Goal: Information Seeking & Learning: Learn about a topic

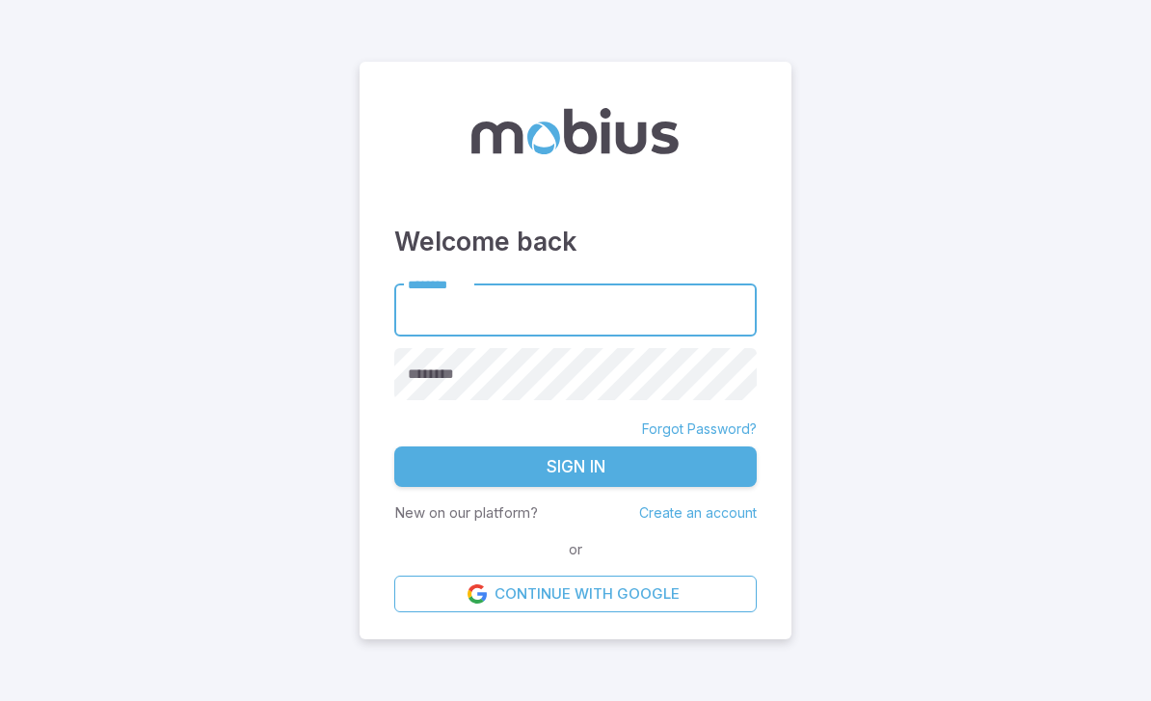
click at [592, 336] on input "********" at bounding box center [575, 309] width 362 height 53
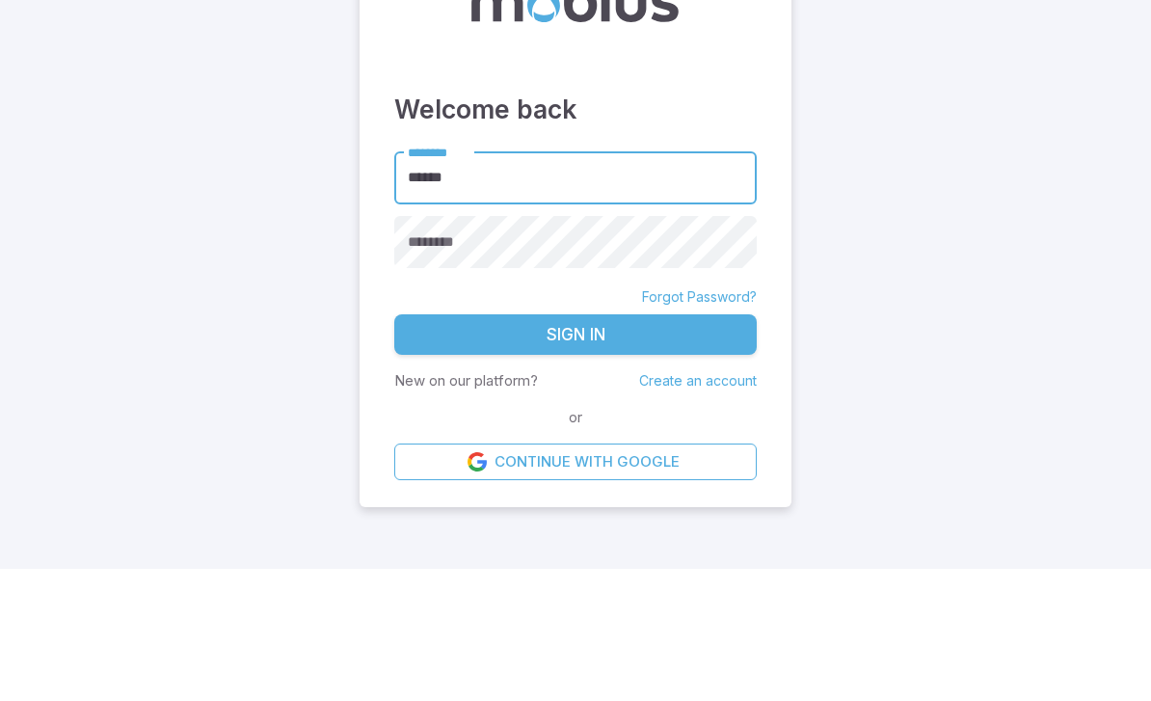
type input "******"
click at [439, 348] on div "********" at bounding box center [575, 374] width 362 height 53
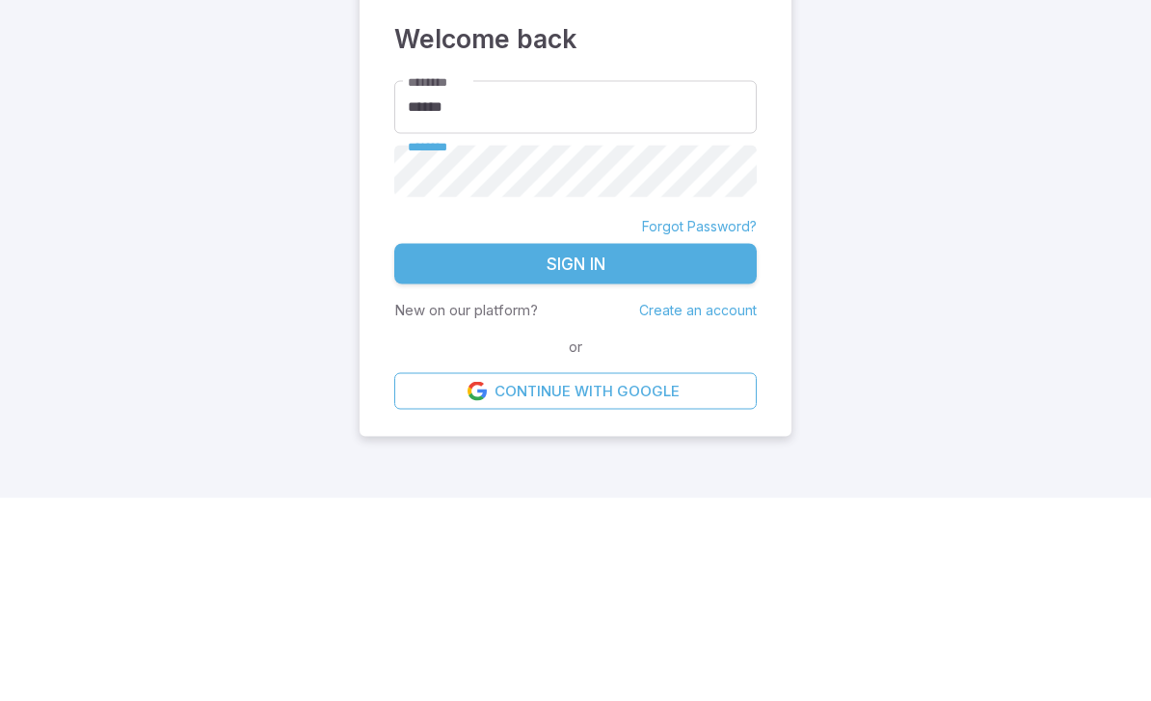
click at [557, 446] on button "Sign In" at bounding box center [575, 466] width 362 height 40
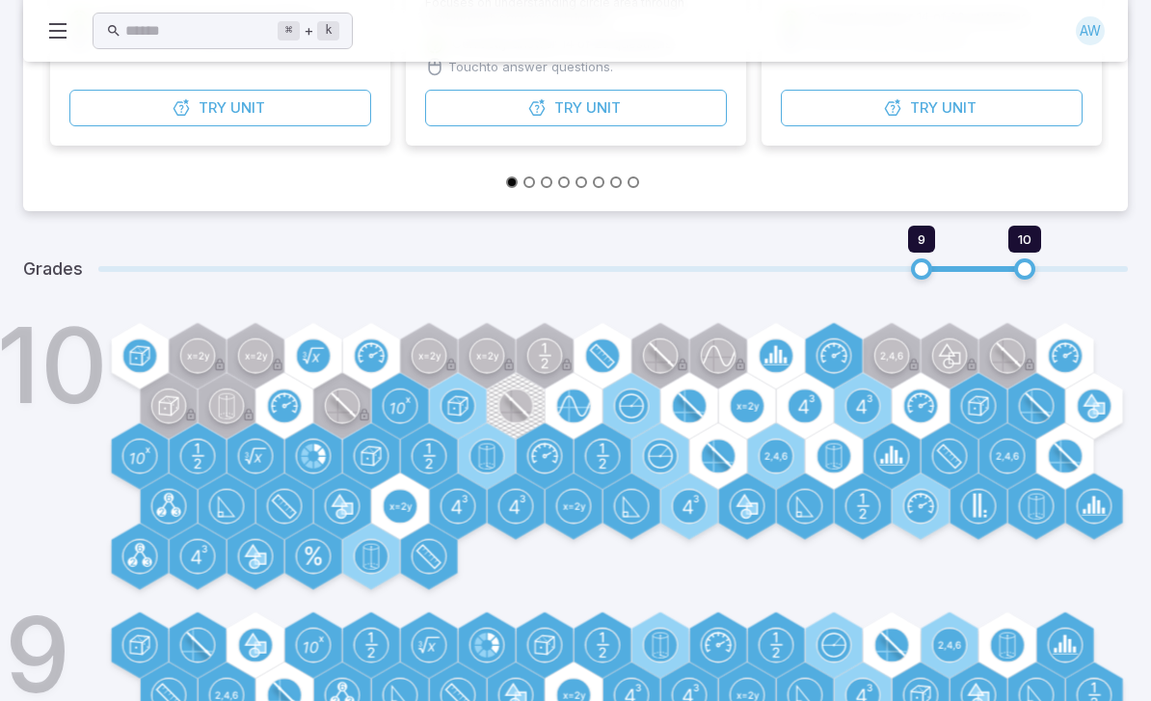
scroll to position [483, 0]
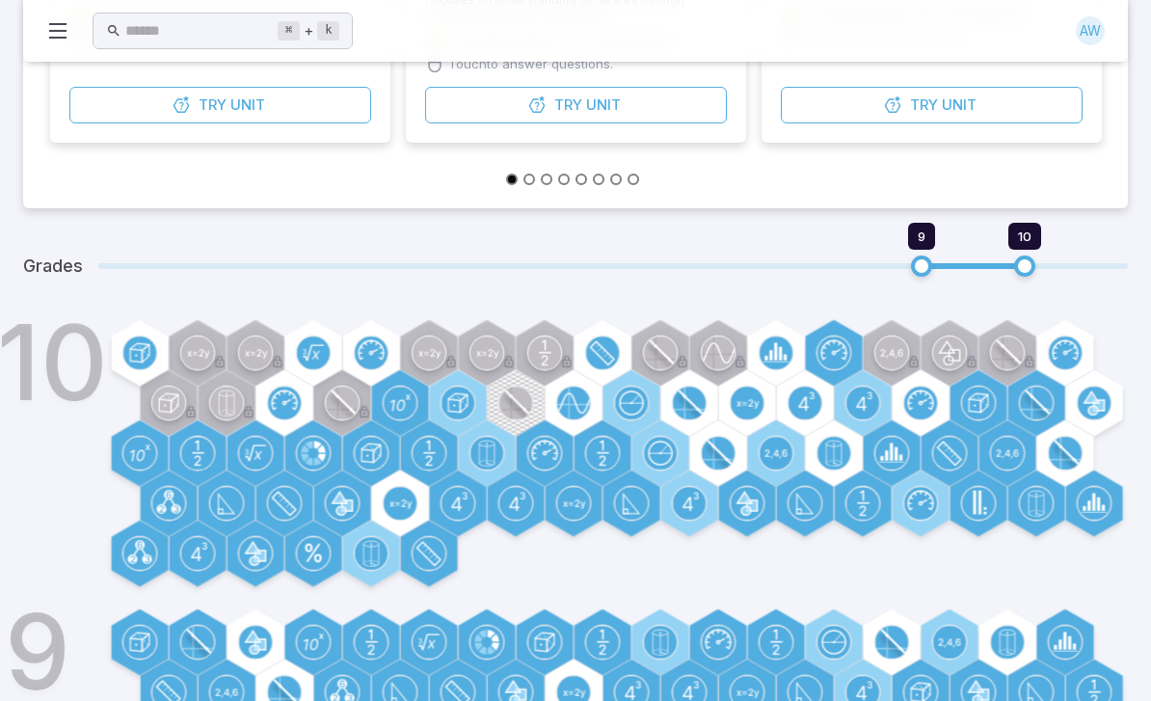
type input "*"
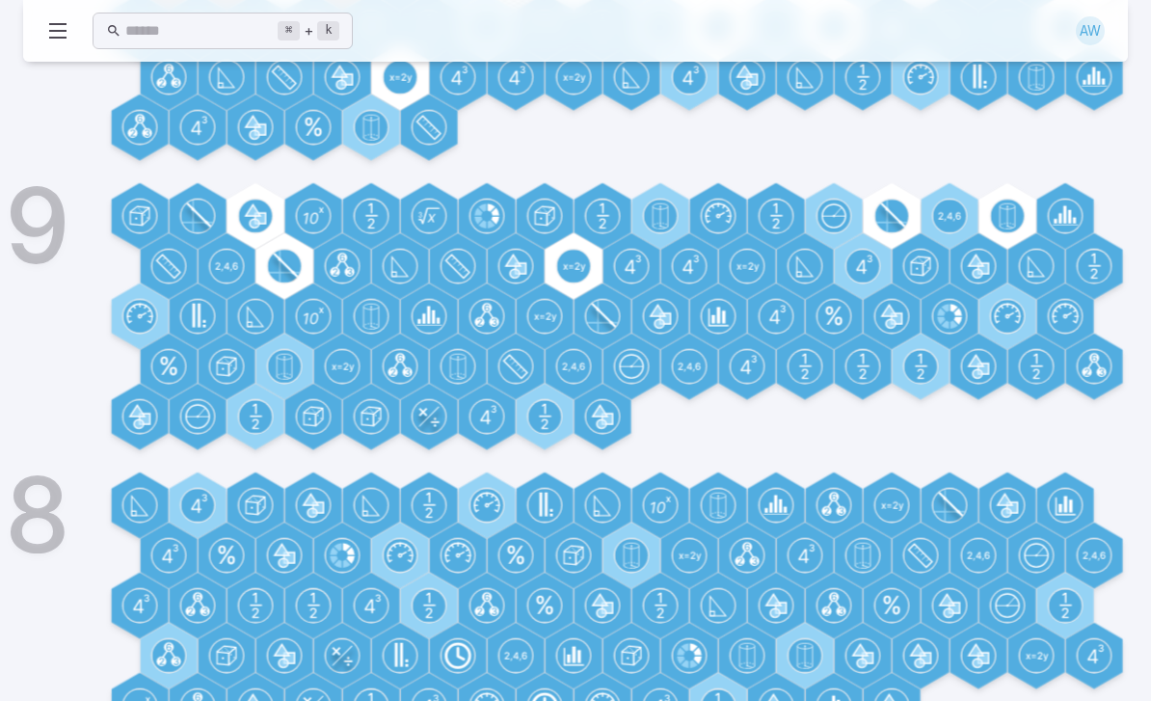
scroll to position [909, 0]
click at [183, 649] on circle at bounding box center [168, 656] width 33 height 33
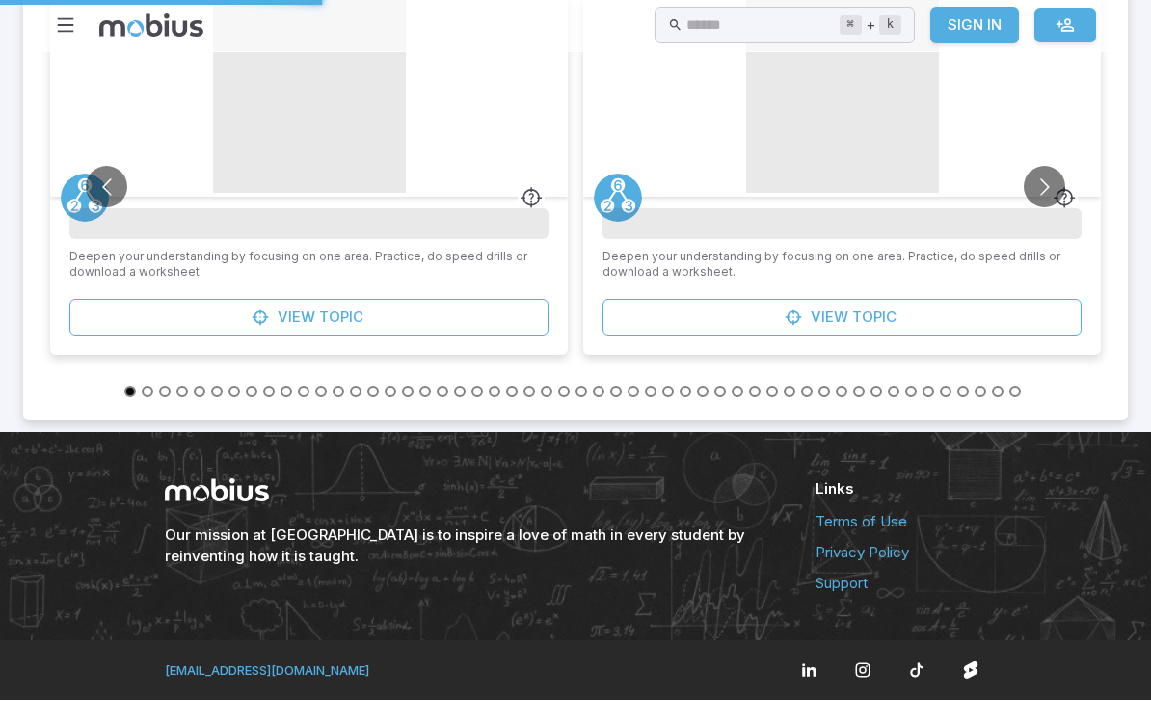
scroll to position [0, 0]
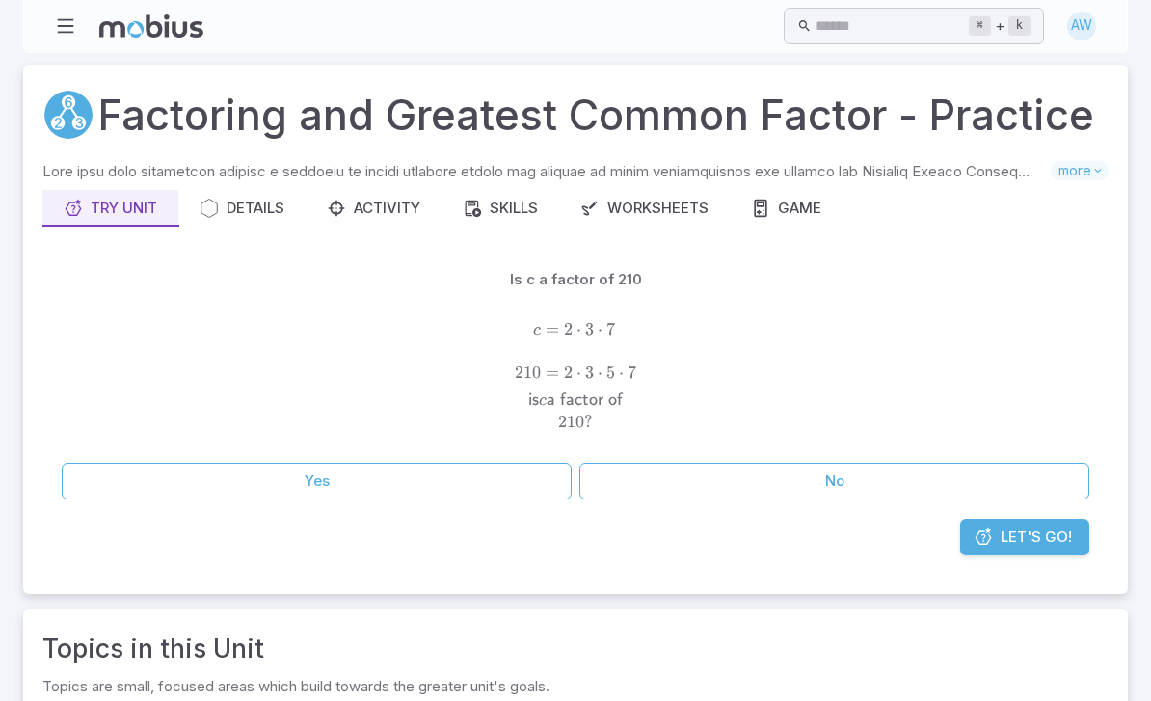
click at [441, 473] on button "Yes" at bounding box center [317, 481] width 510 height 37
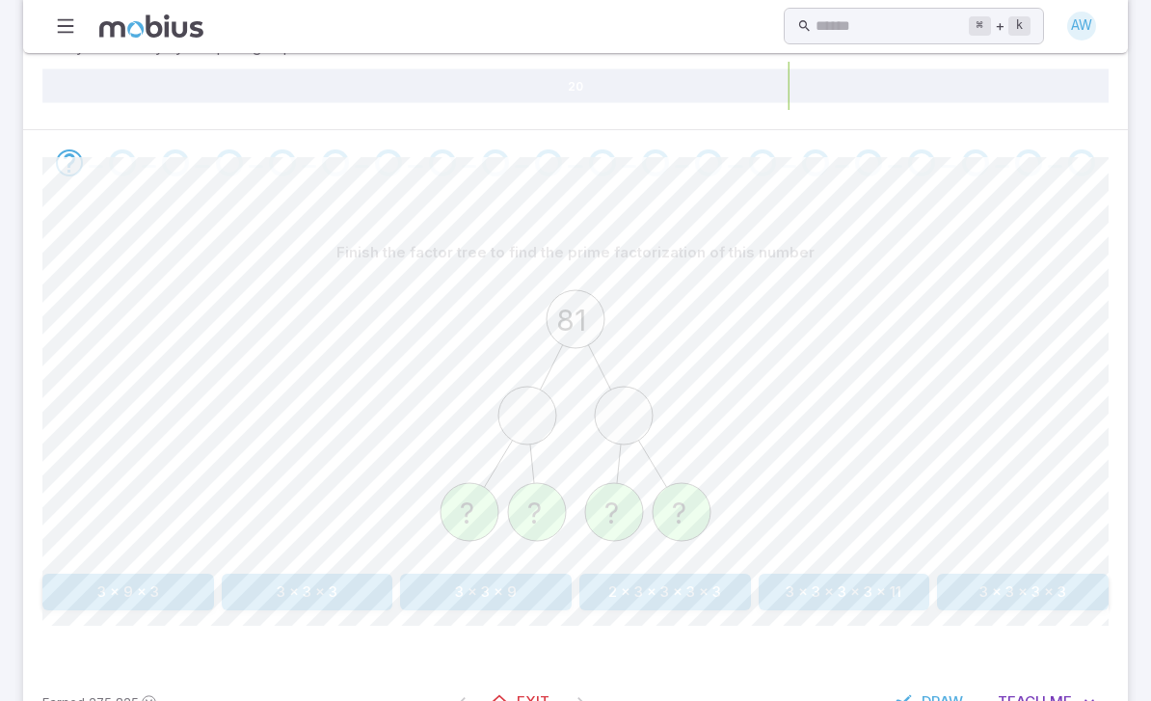
scroll to position [301, 0]
click at [1038, 595] on button "3 x 3 x 3 x 3" at bounding box center [1023, 592] width 172 height 37
click at [1016, 580] on button "2 x 3 x 3 x 7" at bounding box center [1023, 592] width 172 height 37
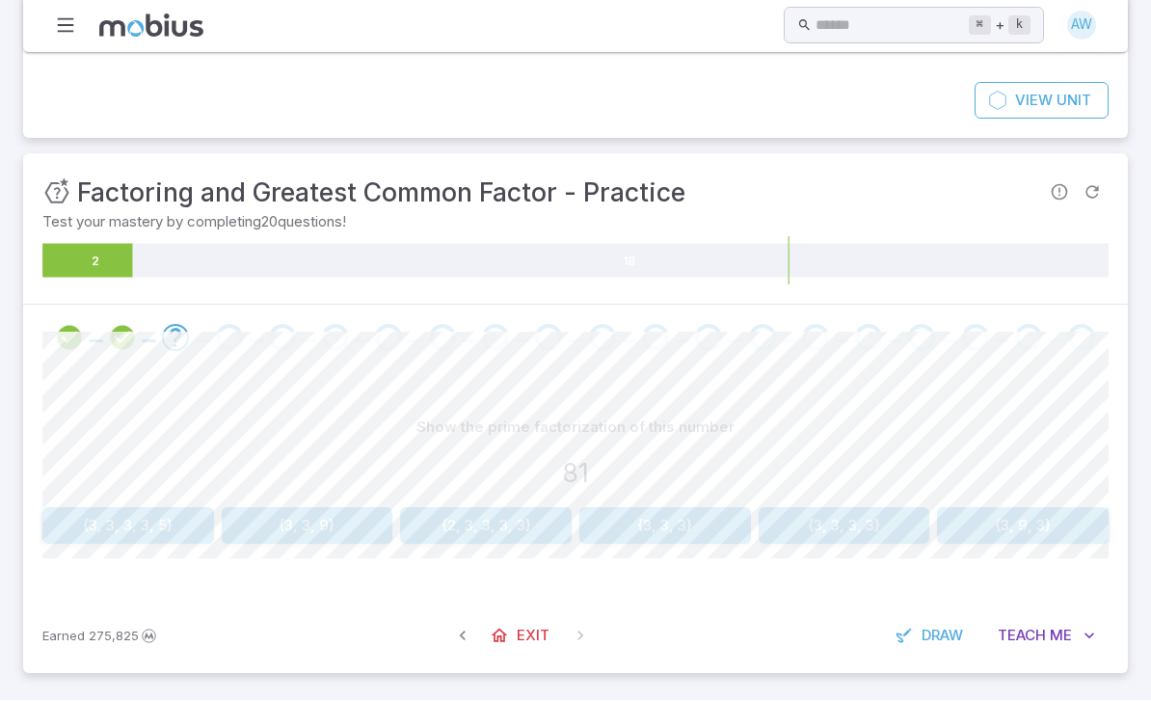
scroll to position [59, 0]
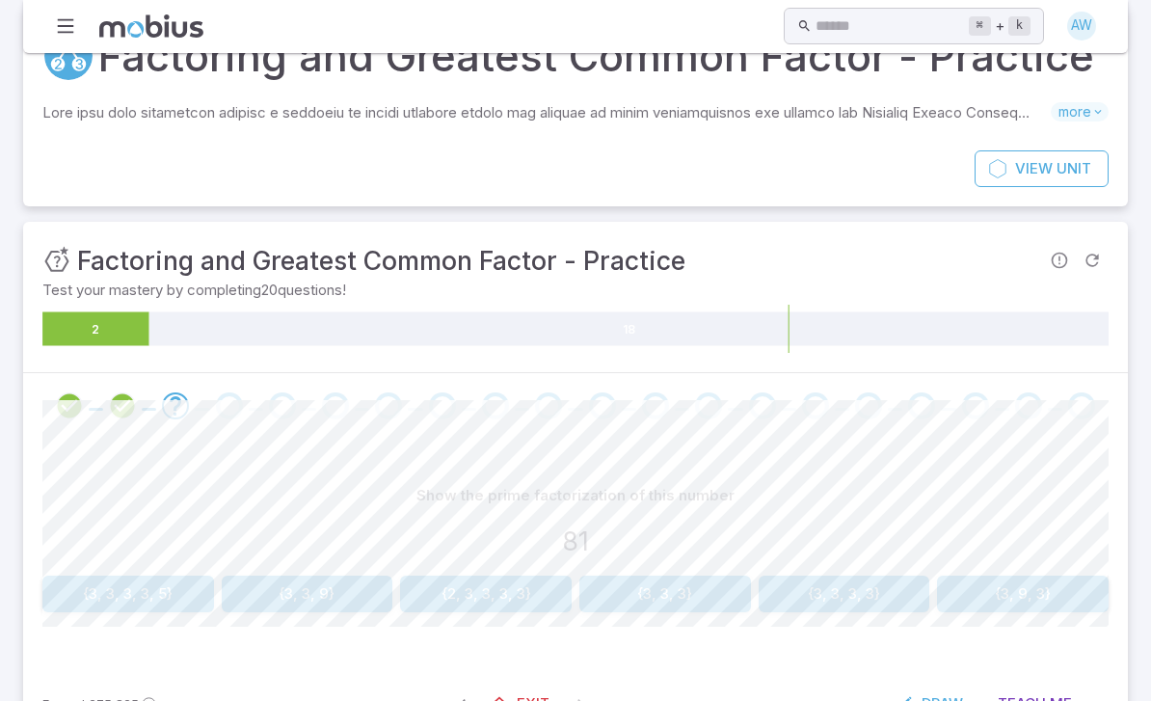
click at [881, 590] on button "{3, 3, 3, 3}" at bounding box center [845, 593] width 172 height 37
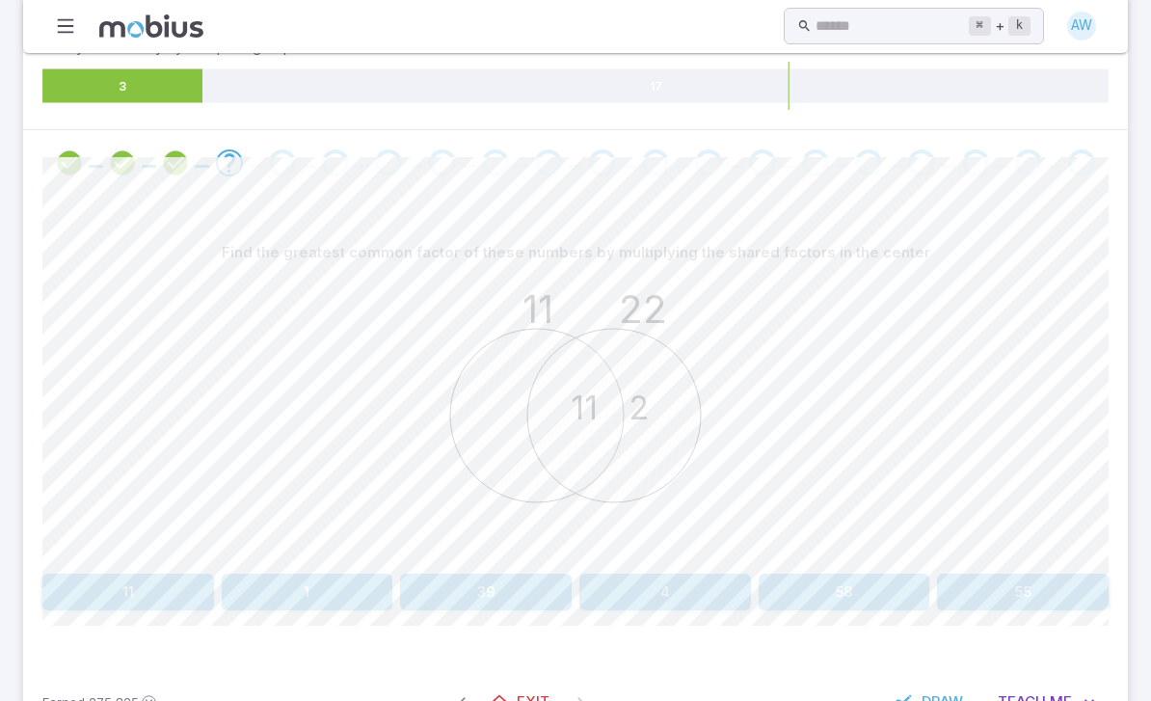
scroll to position [301, 0]
click at [113, 579] on button "11" at bounding box center [128, 592] width 172 height 37
click at [294, 603] on button "8" at bounding box center [308, 592] width 172 height 37
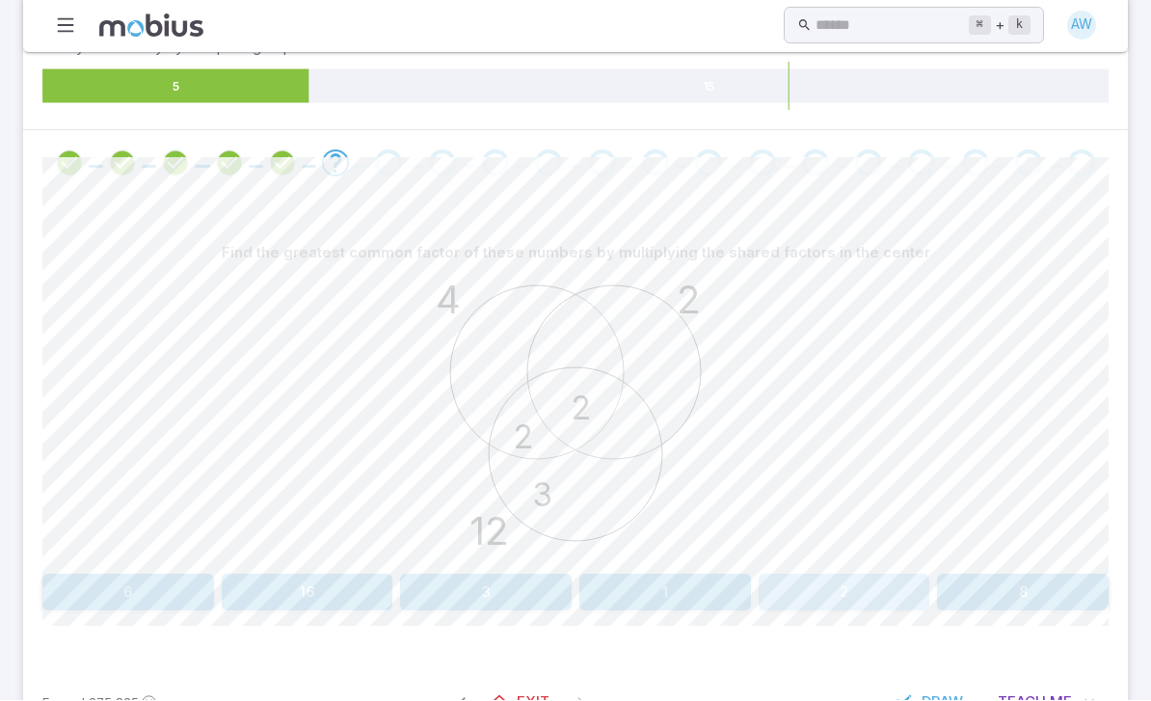
click at [840, 603] on button "2" at bounding box center [845, 592] width 172 height 37
click at [849, 583] on button "{3}" at bounding box center [845, 592] width 172 height 37
click at [96, 590] on button "A=20, B=16" at bounding box center [128, 592] width 172 height 37
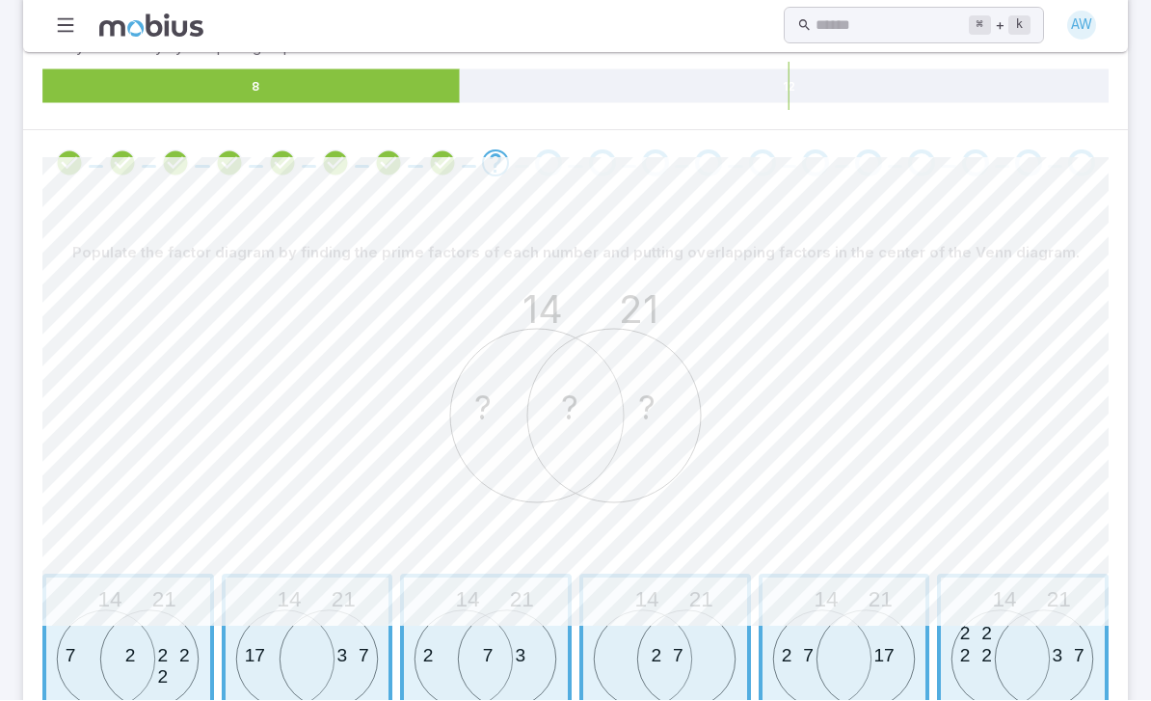
scroll to position [302, 0]
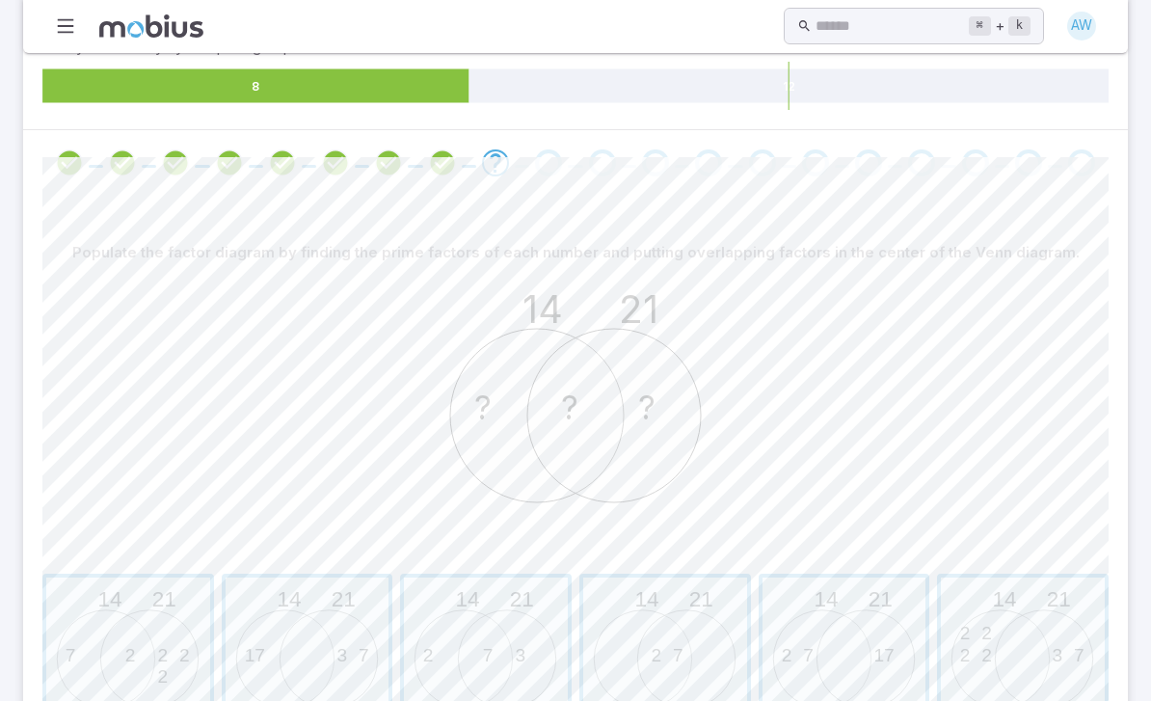
click at [516, 599] on span "button" at bounding box center [486, 659] width 164 height 164
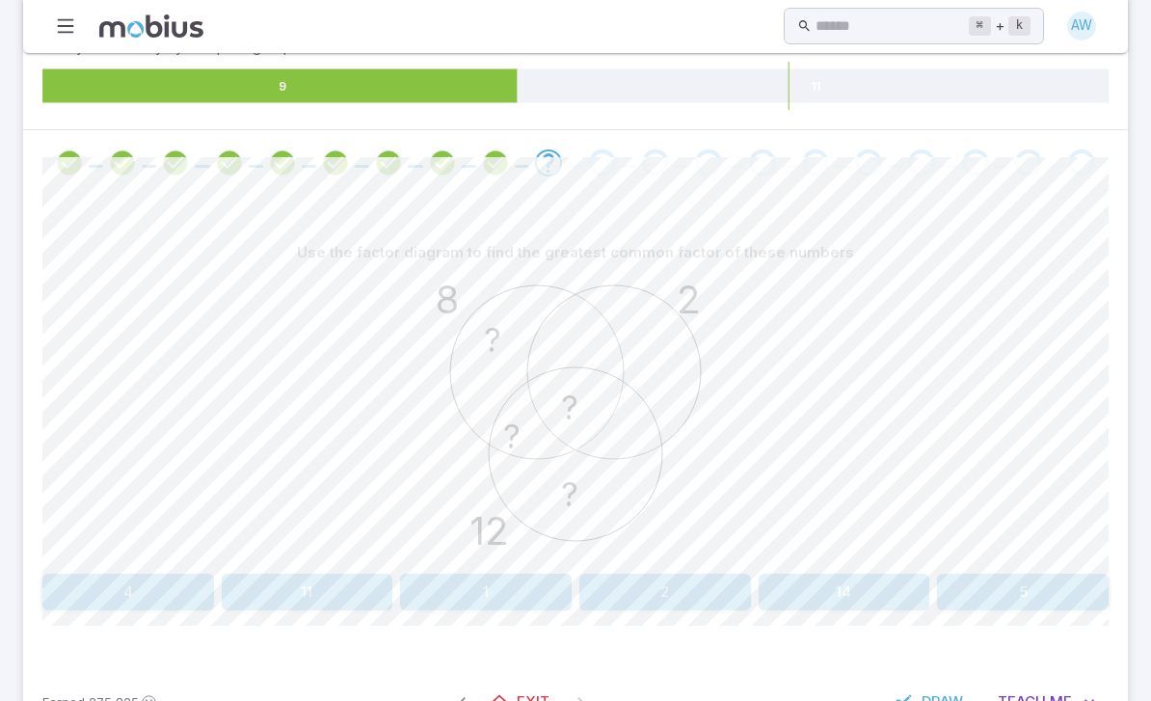
scroll to position [301, 0]
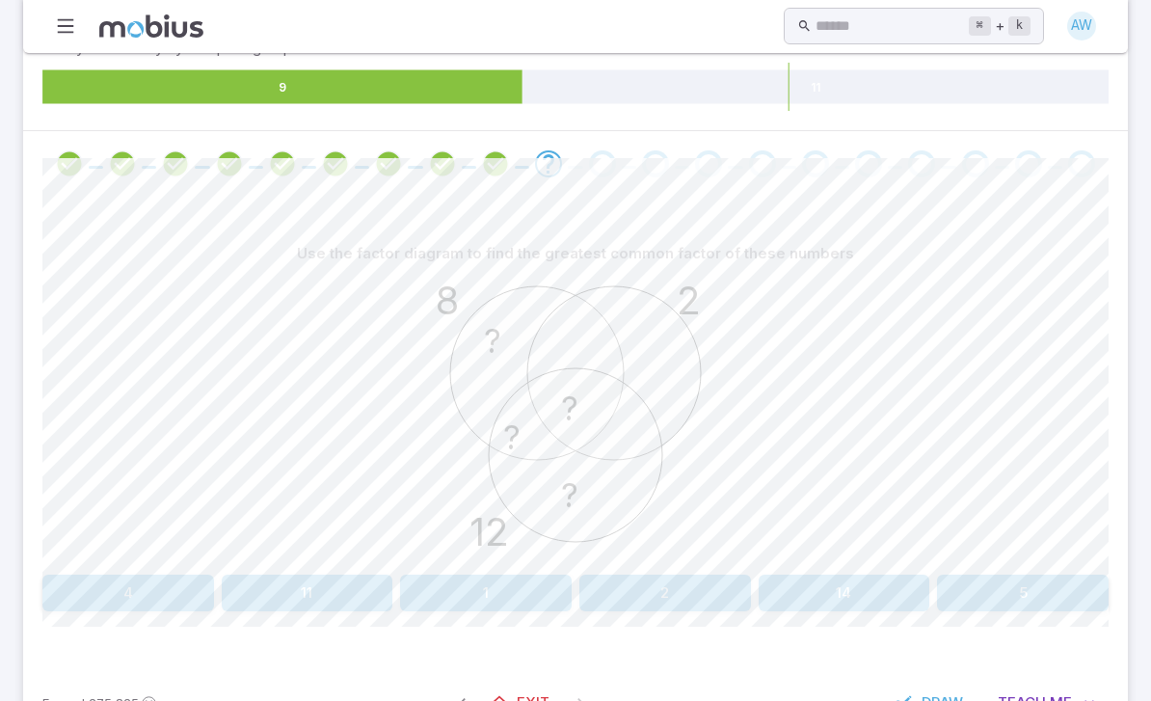
click at [698, 593] on button "2" at bounding box center [665, 592] width 172 height 37
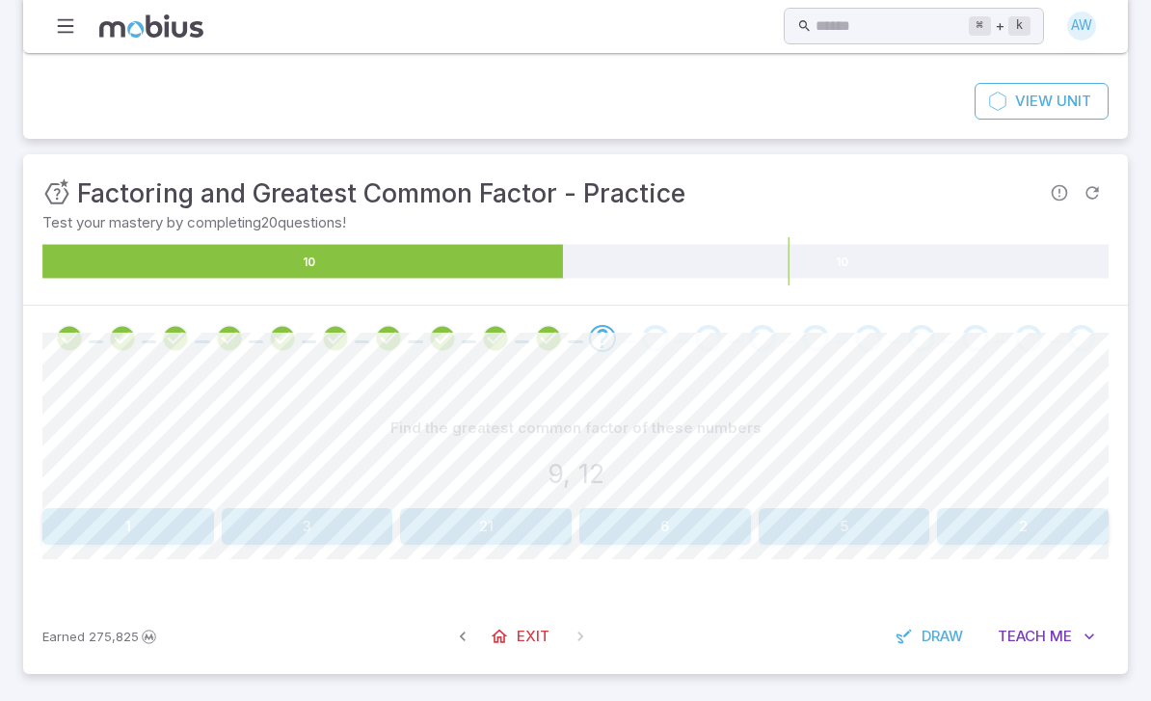
scroll to position [59, 0]
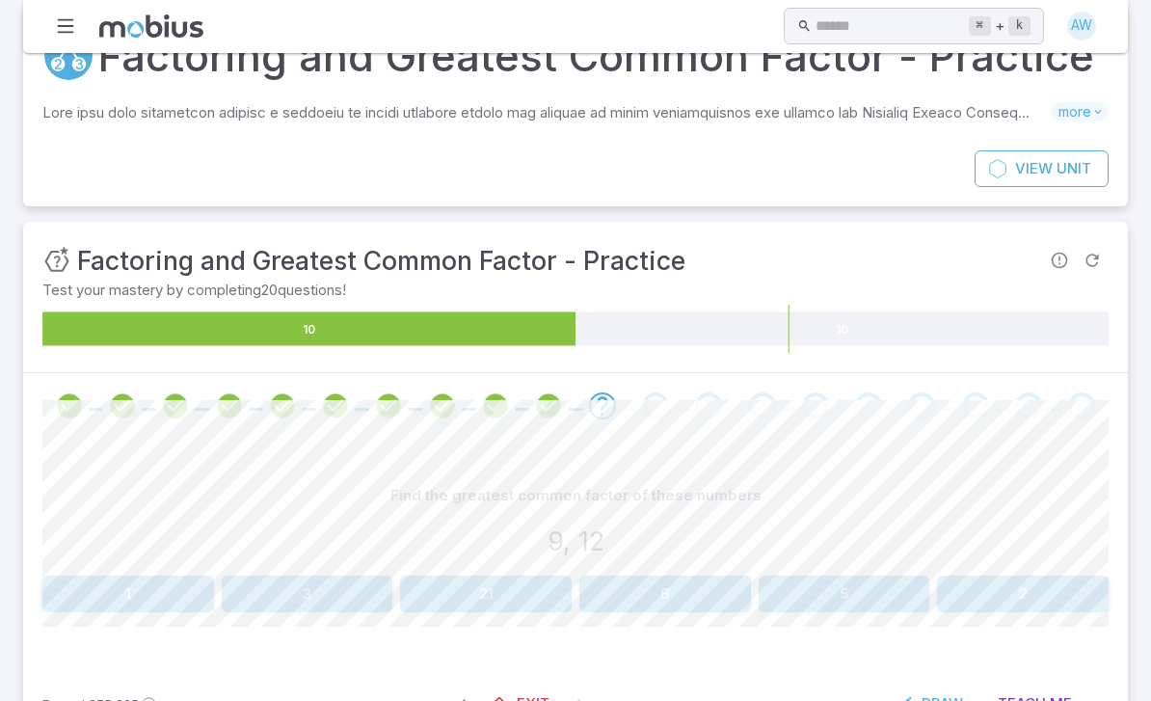
click at [289, 580] on button "3" at bounding box center [308, 593] width 172 height 37
click at [852, 582] on button "{3}" at bounding box center [845, 593] width 172 height 37
click at [238, 590] on button "73" at bounding box center [306, 593] width 529 height 37
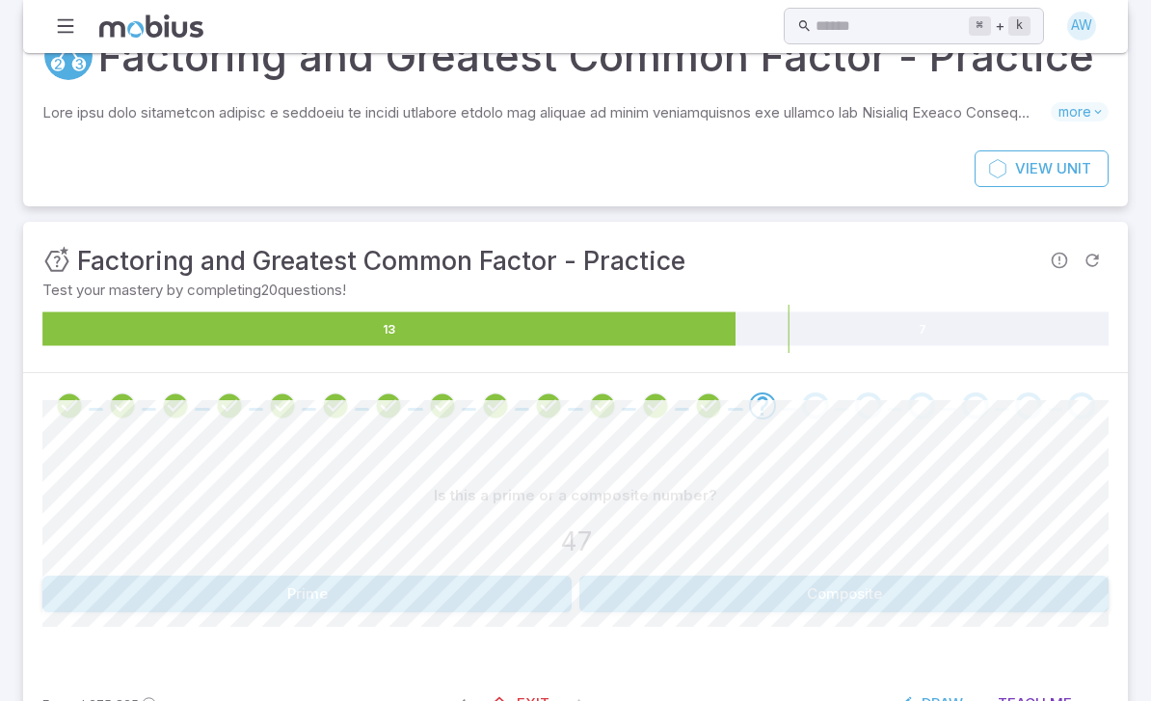
click at [823, 590] on button "Composite" at bounding box center [843, 593] width 529 height 37
click at [511, 590] on button "2" at bounding box center [486, 593] width 172 height 37
click at [893, 592] on button "97" at bounding box center [843, 593] width 529 height 37
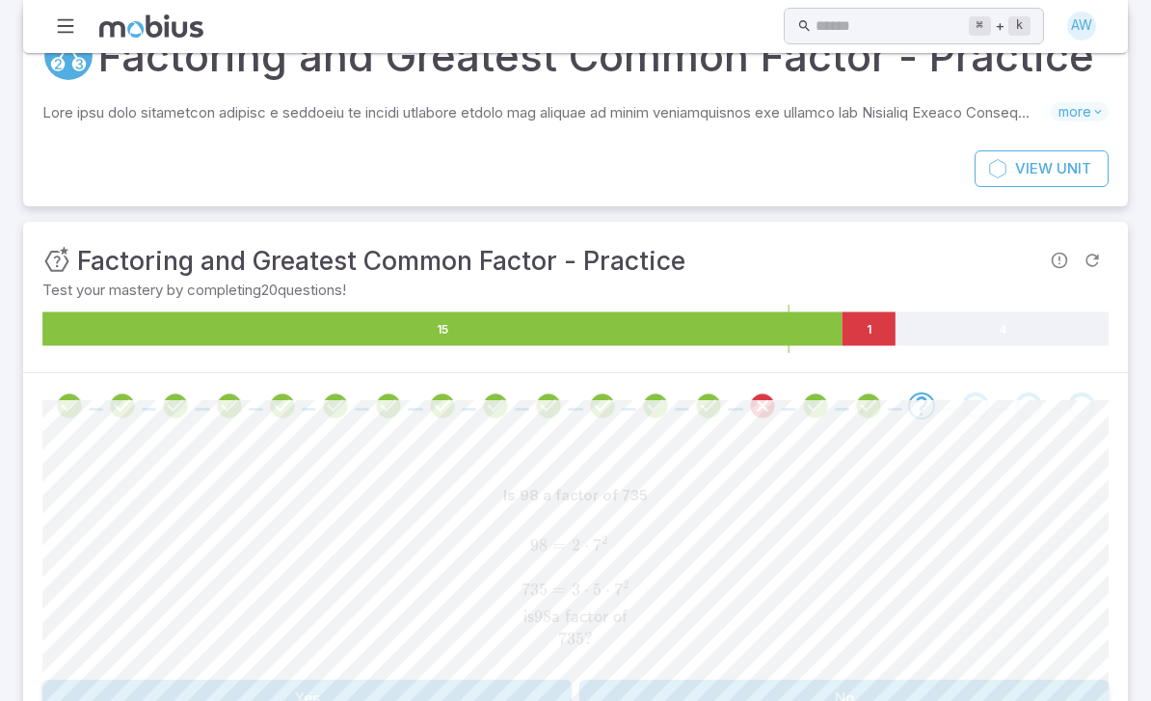
click at [906, 694] on button "No" at bounding box center [843, 698] width 529 height 37
click at [142, 695] on button "Yes" at bounding box center [306, 698] width 529 height 37
click at [930, 687] on button "No" at bounding box center [843, 697] width 529 height 37
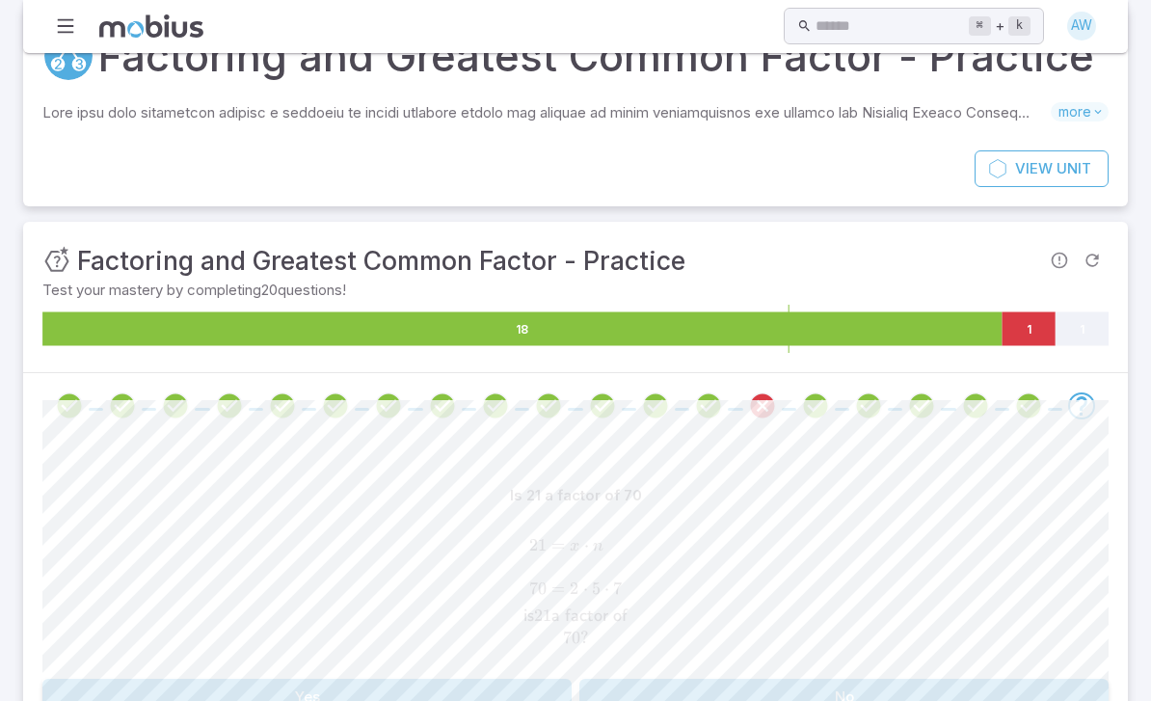
click at [899, 692] on button "No" at bounding box center [843, 697] width 529 height 37
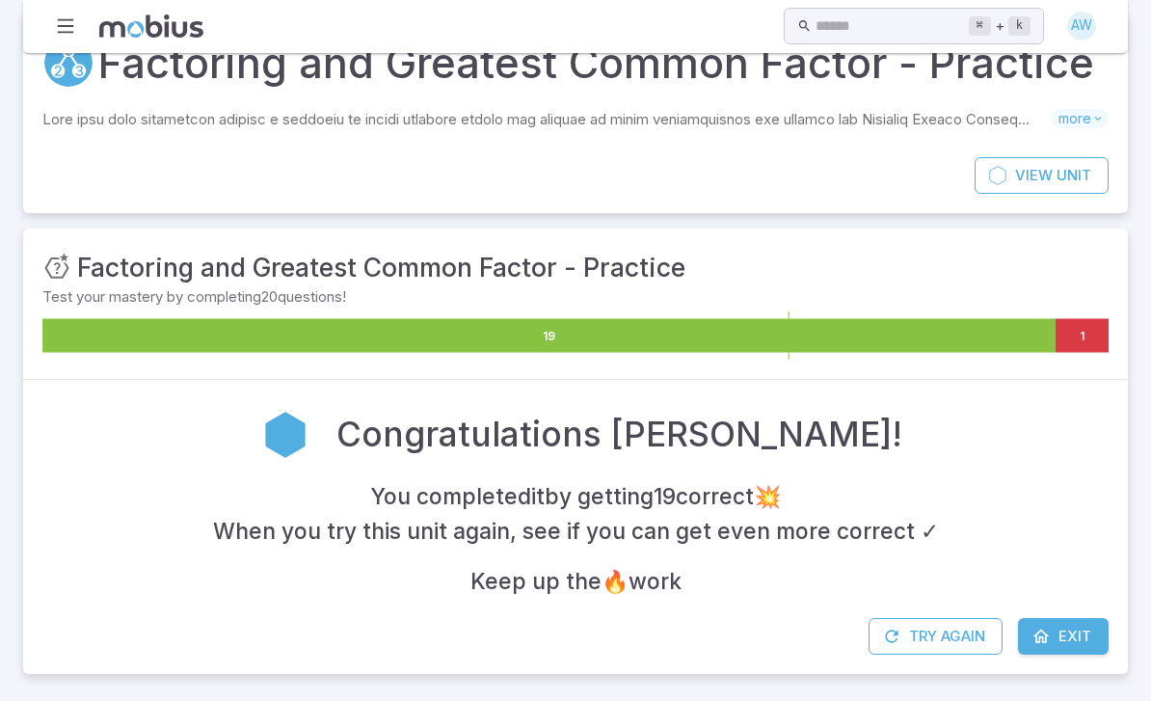
scroll to position [0, 0]
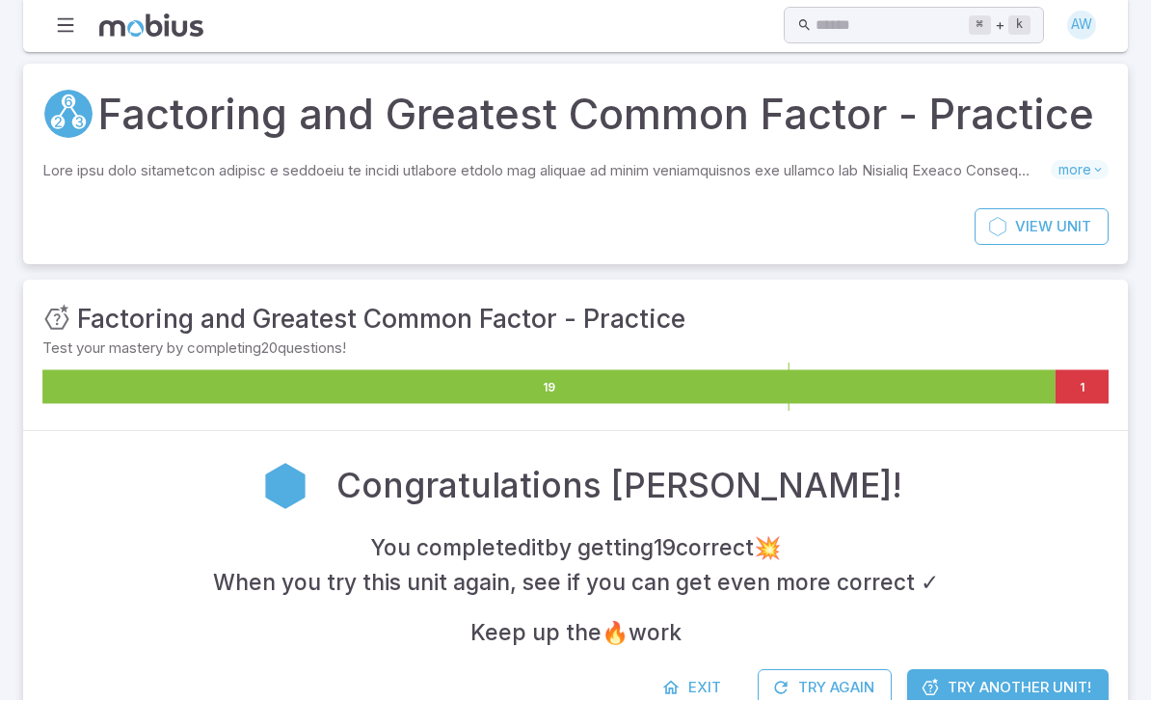
click at [696, 690] on span "Exit" at bounding box center [704, 688] width 33 height 21
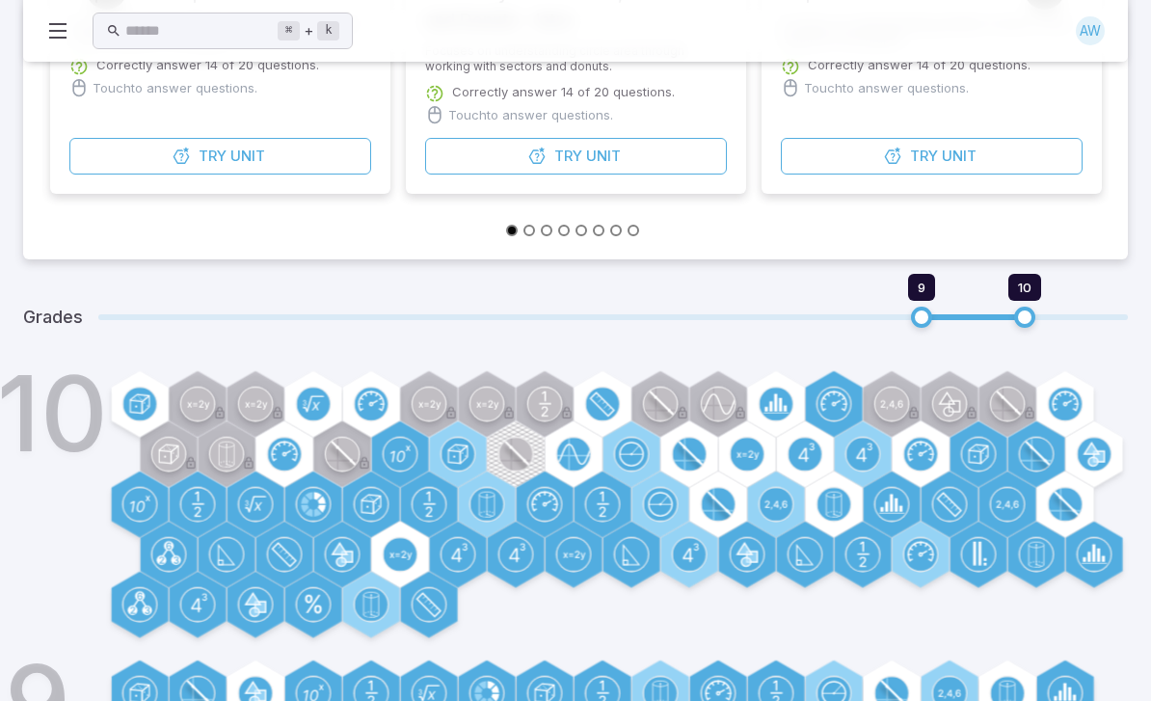
scroll to position [620, 0]
